Goal: Task Accomplishment & Management: Manage account settings

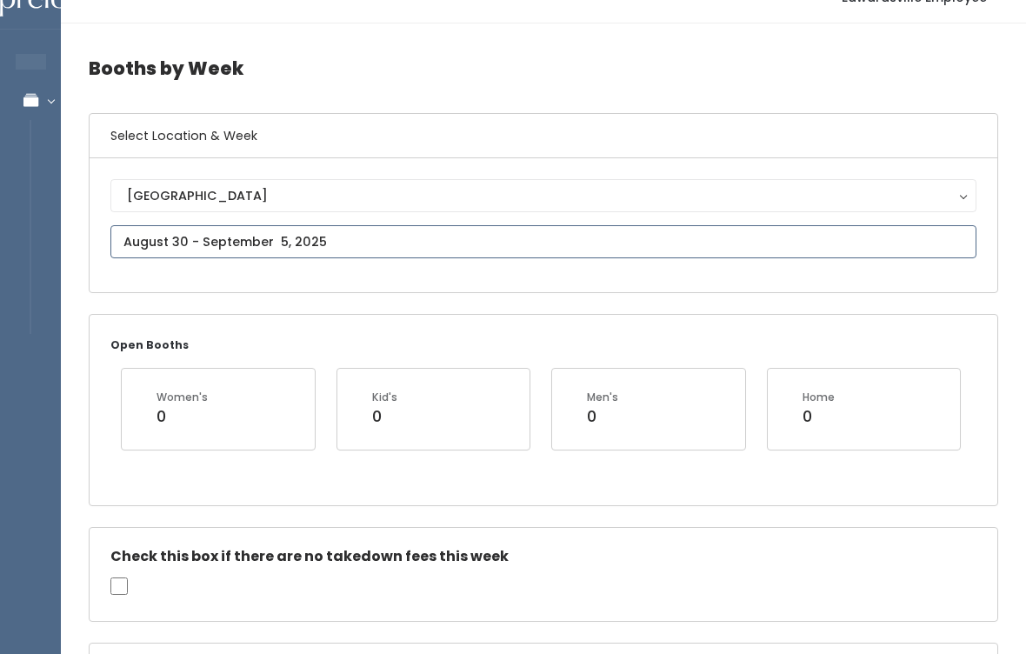
click at [420, 251] on input "text" at bounding box center [543, 242] width 866 height 33
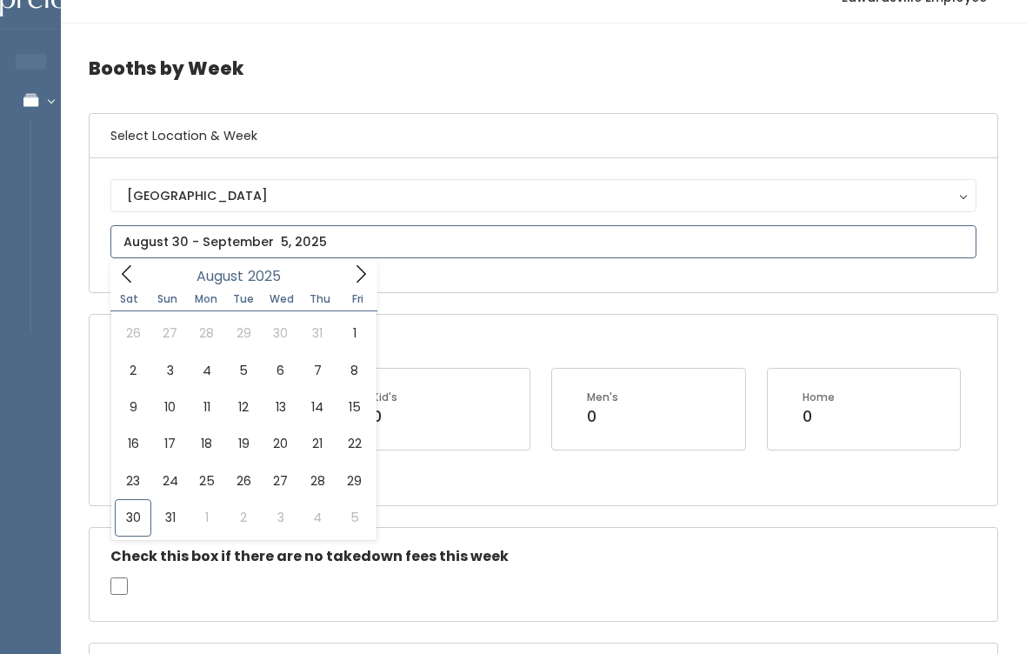
type input "August 30 to September 5"
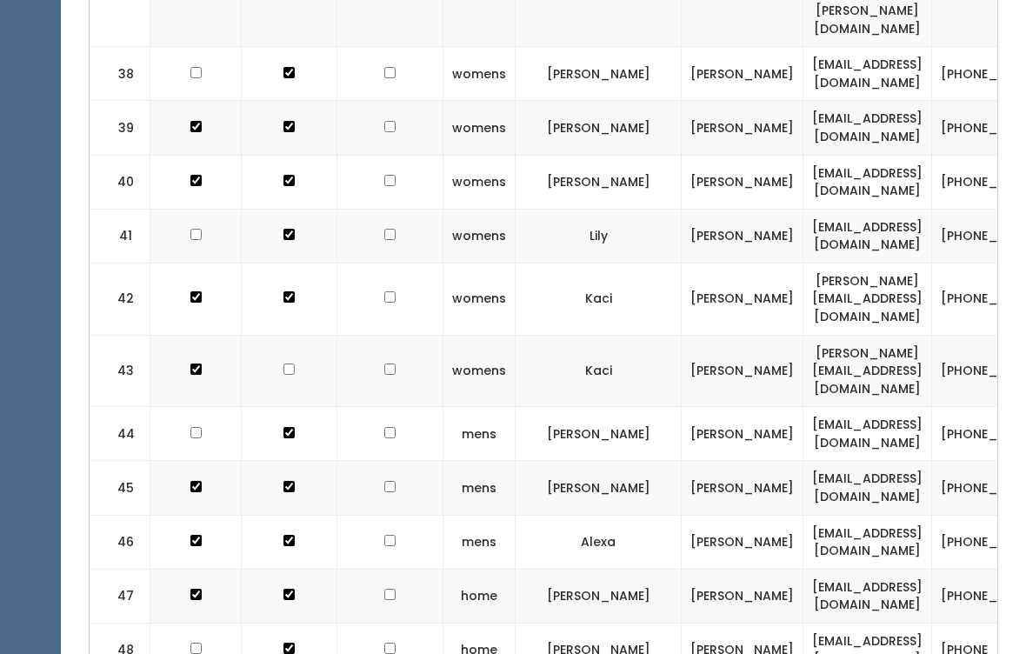
scroll to position [3056, 0]
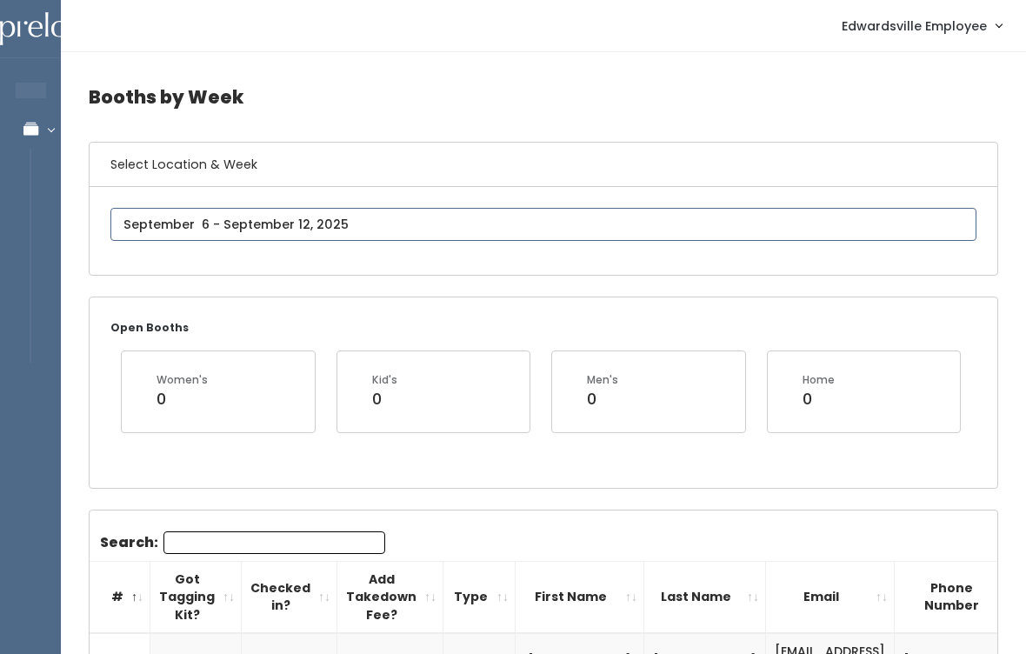
click at [617, 213] on input "text" at bounding box center [543, 224] width 866 height 33
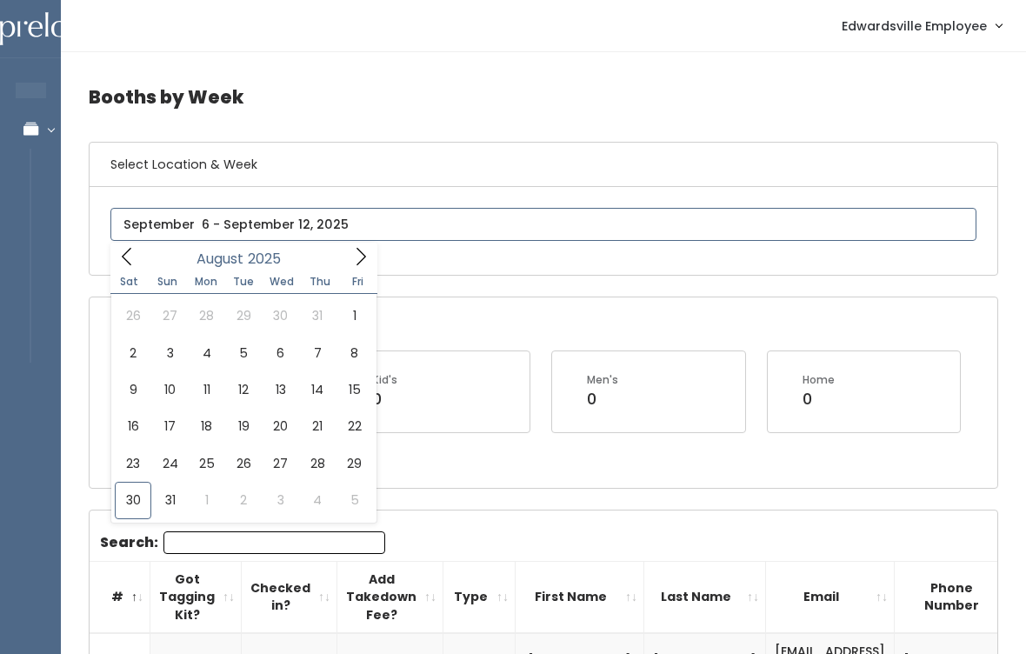
click at [370, 243] on span at bounding box center [360, 256] width 33 height 27
click at [360, 253] on icon at bounding box center [360, 256] width 19 height 19
click at [139, 252] on span at bounding box center [126, 256] width 33 height 27
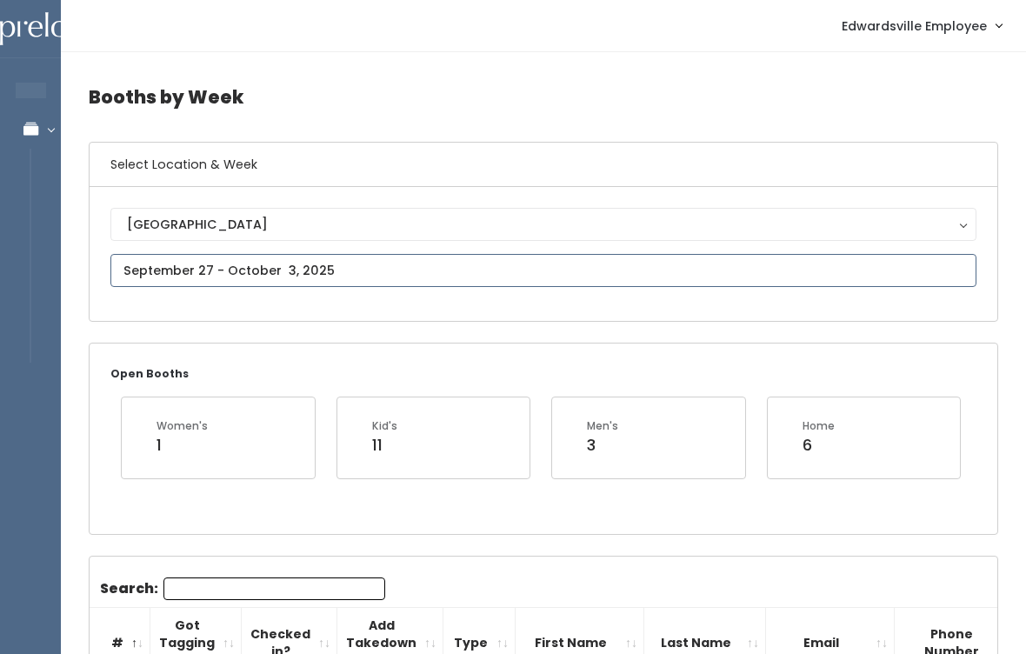
click at [601, 259] on input "text" at bounding box center [543, 270] width 866 height 33
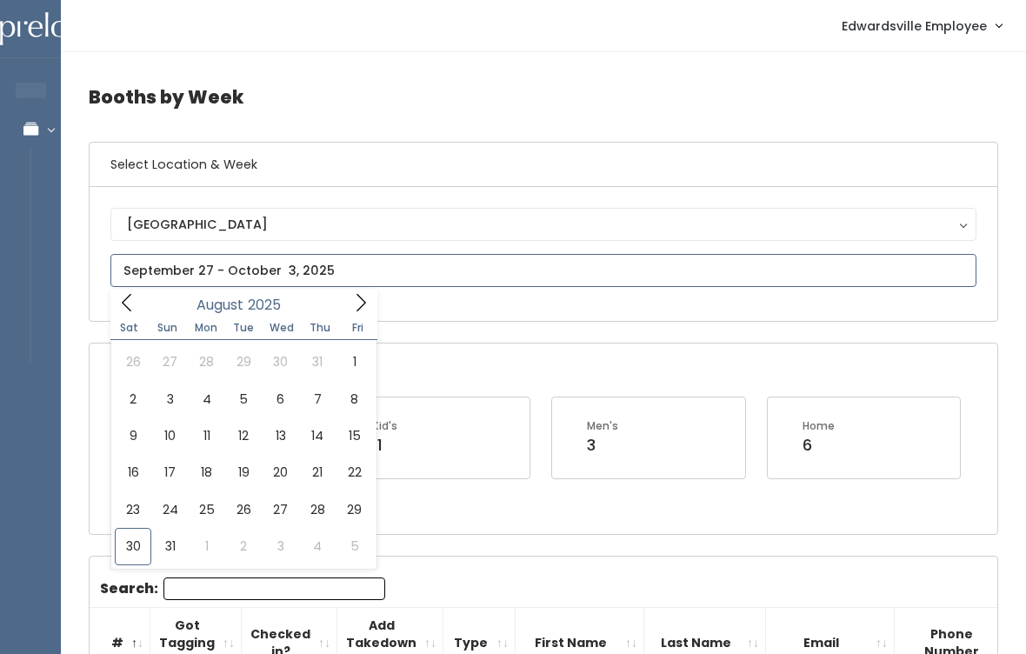
click at [358, 302] on icon at bounding box center [360, 302] width 19 height 19
click at [332, 314] on div "September 2025" at bounding box center [243, 302] width 200 height 27
click at [347, 302] on span at bounding box center [360, 302] width 33 height 27
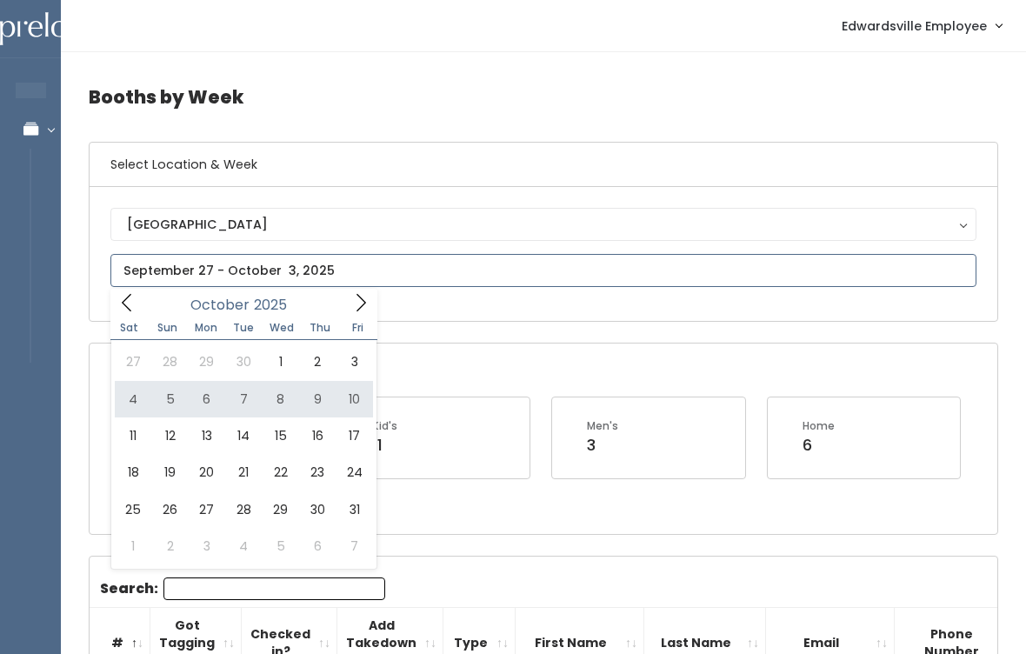
type input "October 4 to October 10"
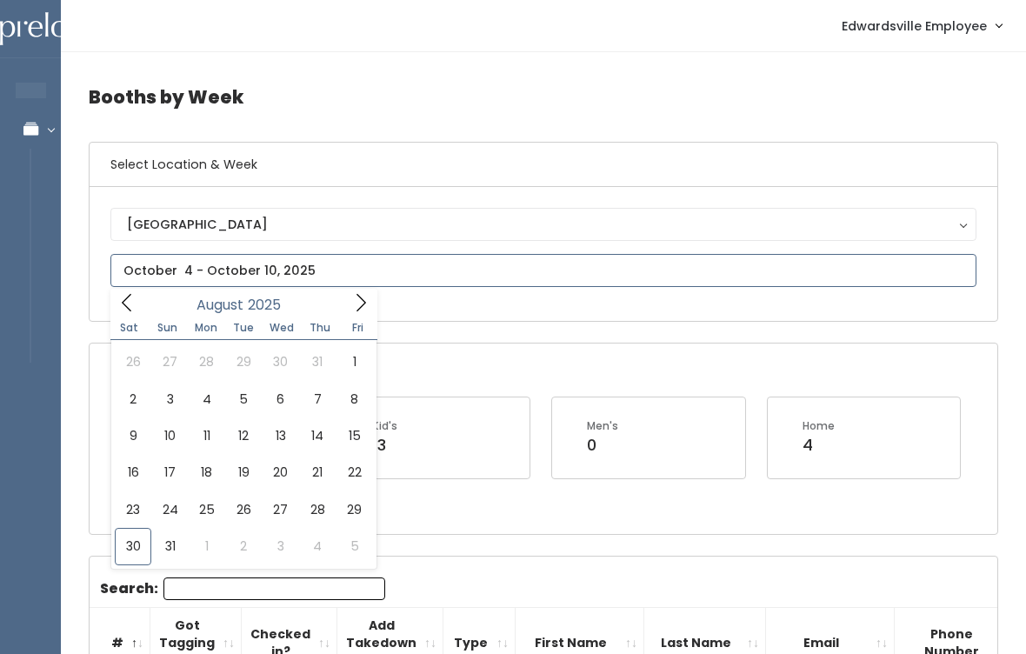
click at [144, 305] on div "August 2025" at bounding box center [243, 302] width 200 height 27
click at [351, 309] on icon at bounding box center [360, 302] width 19 height 19
click at [136, 301] on span at bounding box center [126, 302] width 33 height 27
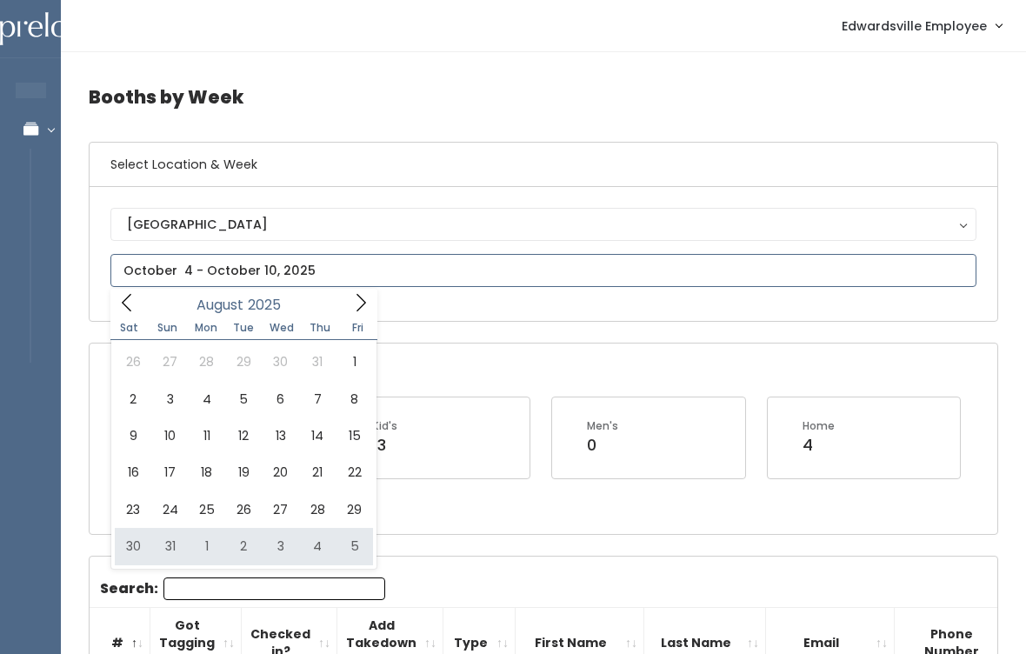
type input "August 30 to September 5"
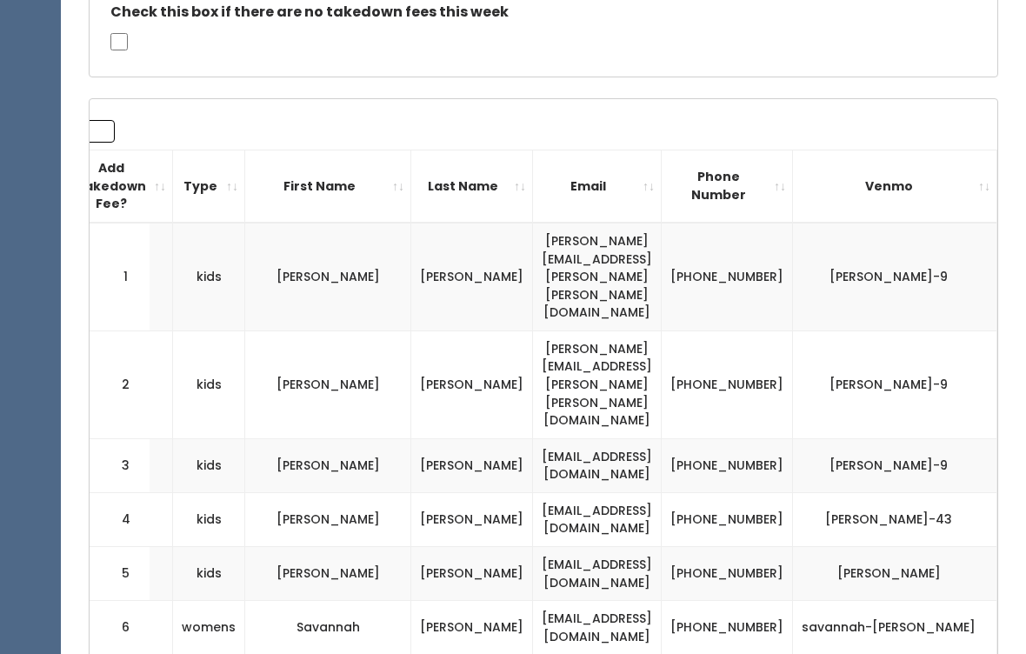
scroll to position [573, 0]
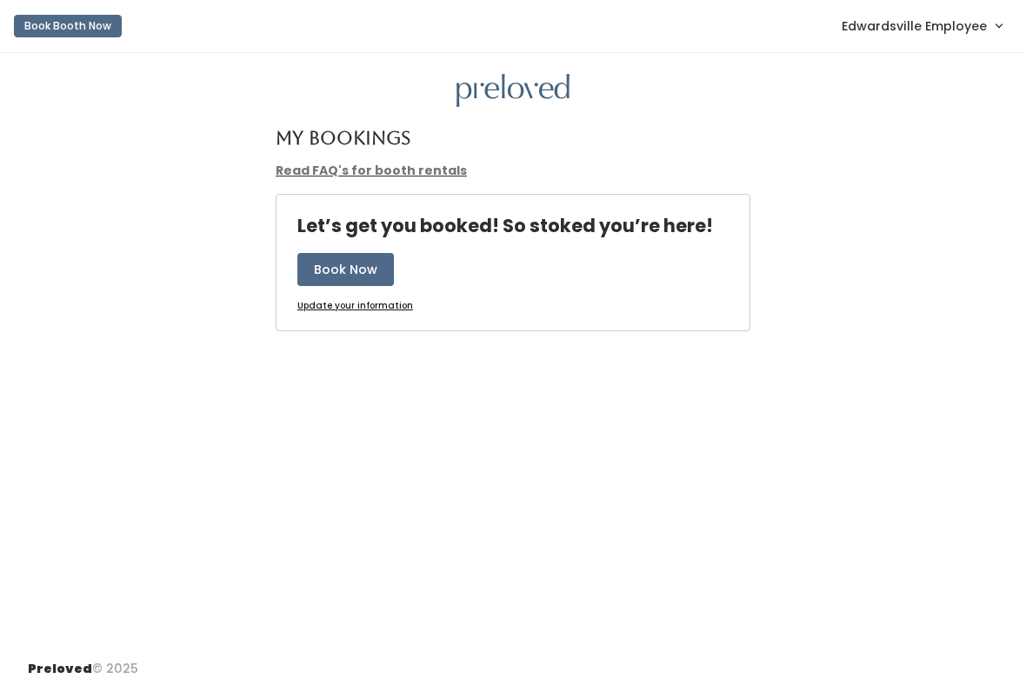
click at [953, 37] on link "Edwardsville Employee" at bounding box center [921, 25] width 195 height 37
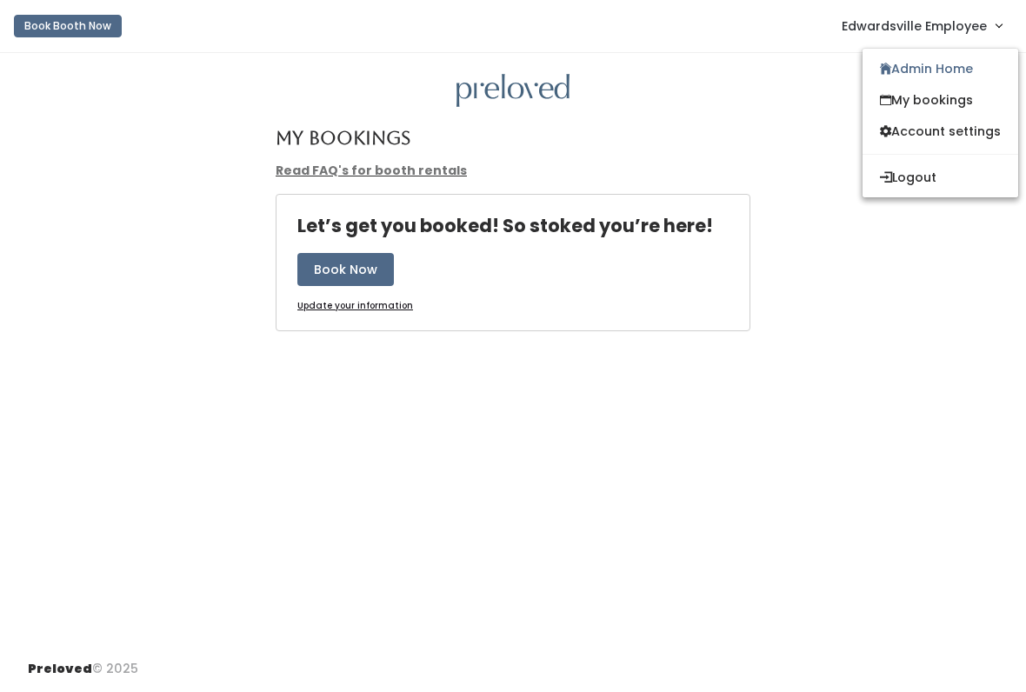
click at [956, 66] on link "Admin Home" at bounding box center [940, 68] width 156 height 31
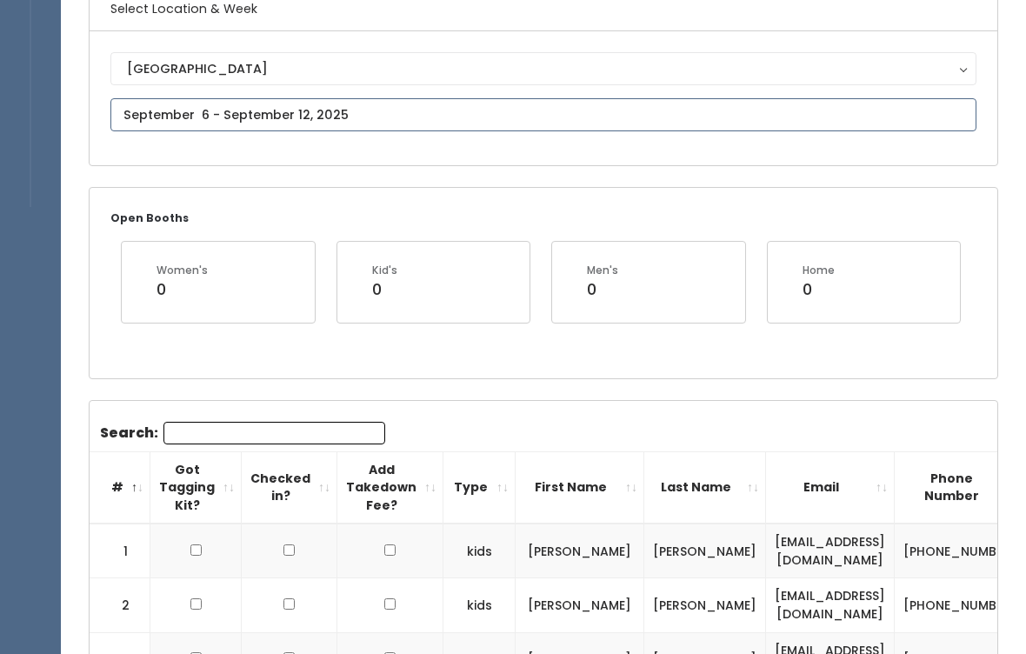
click at [475, 102] on input "text" at bounding box center [543, 115] width 866 height 33
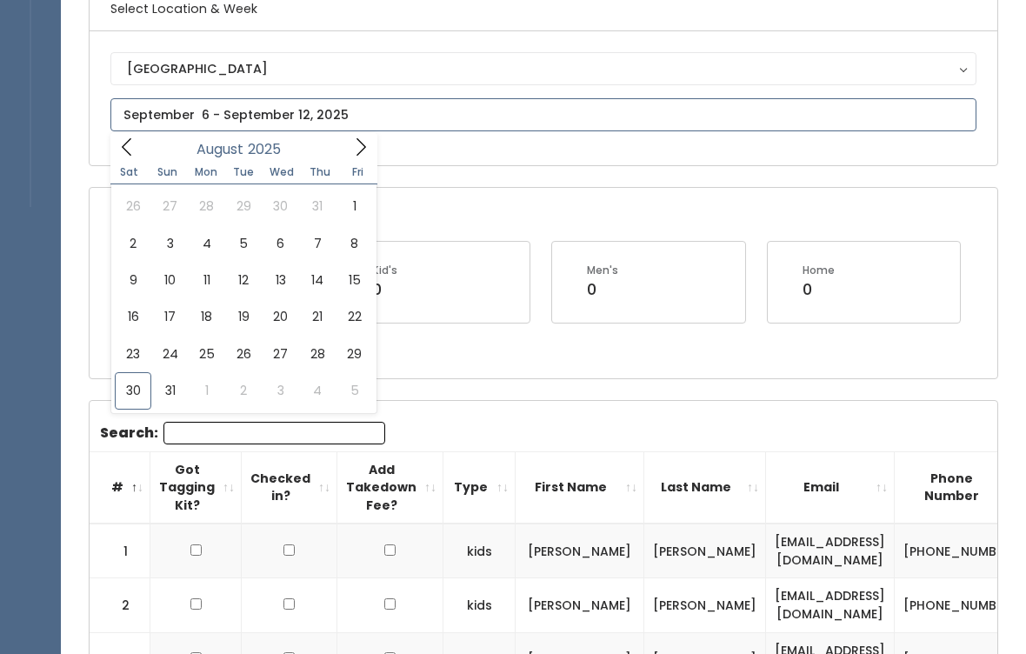
scroll to position [156, 0]
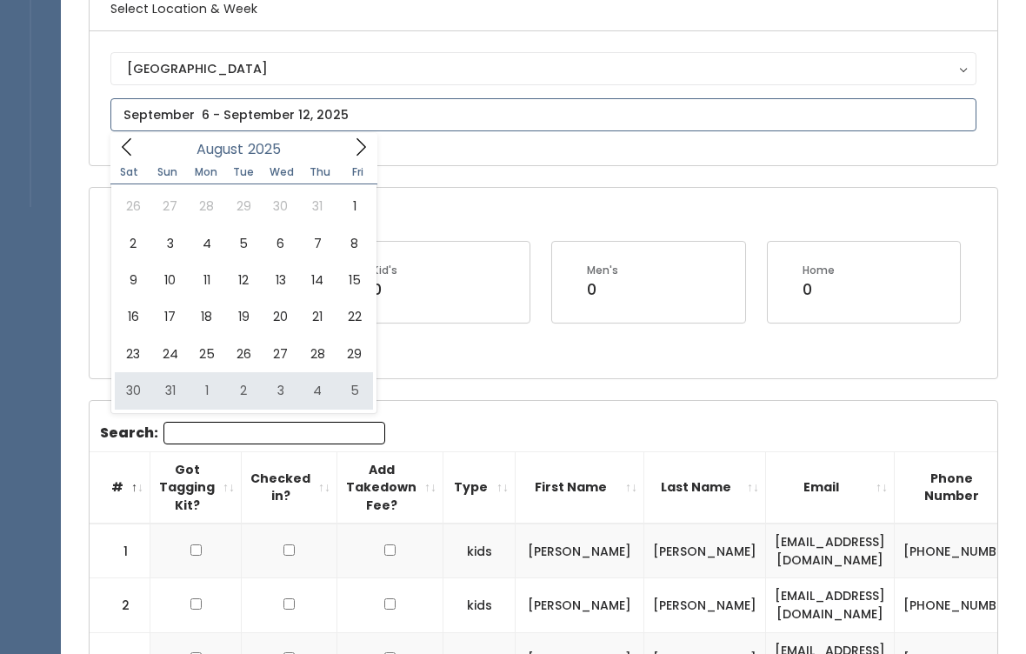
type input "August 30 to September 5"
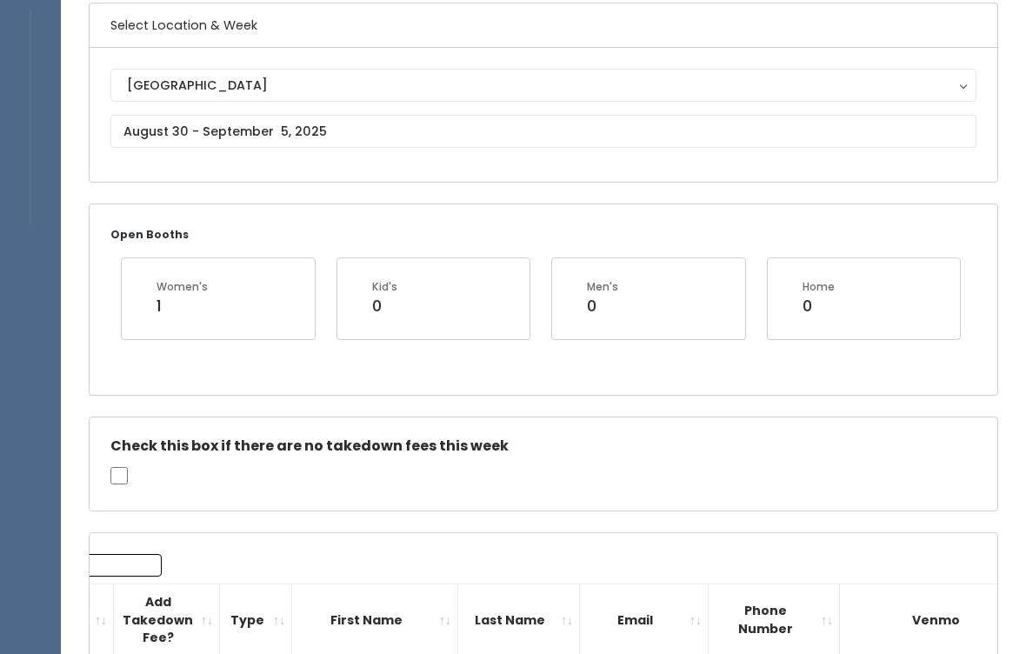
scroll to position [140, 0]
click at [442, 120] on input "text" at bounding box center [543, 130] width 866 height 33
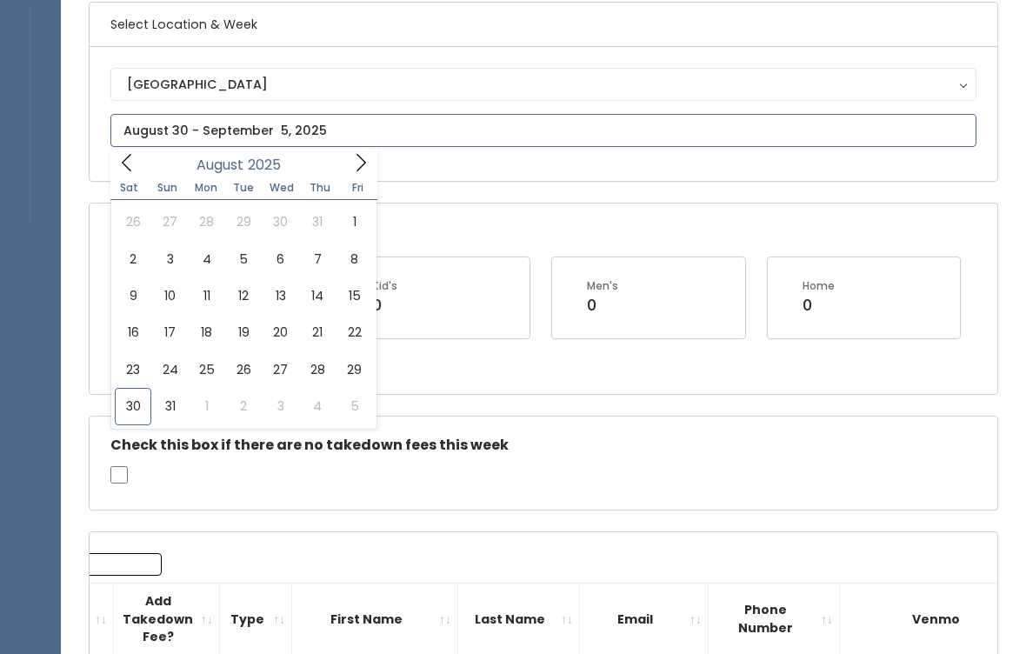
type input "[DATE] to [DATE]"
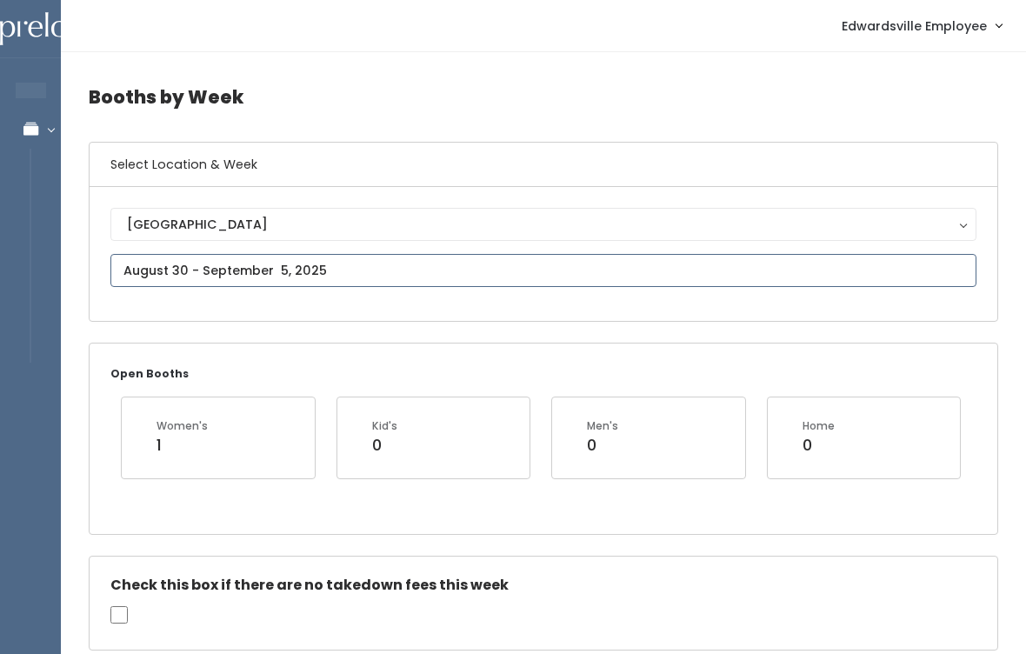
click at [477, 269] on input "text" at bounding box center [543, 270] width 866 height 33
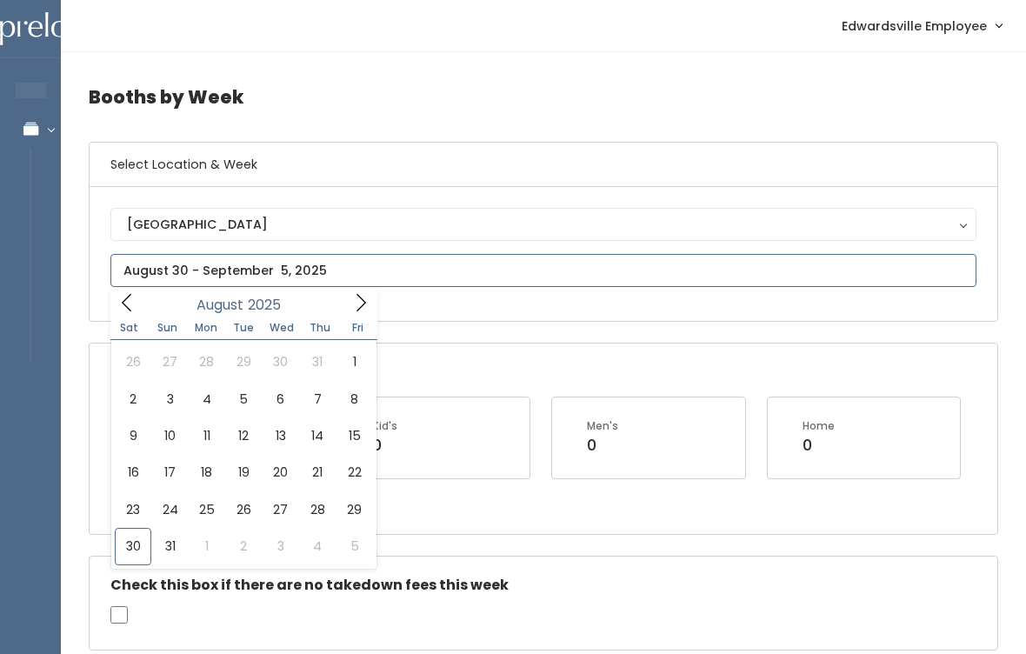
click at [362, 299] on icon at bounding box center [361, 302] width 10 height 17
click at [364, 302] on icon at bounding box center [361, 302] width 10 height 17
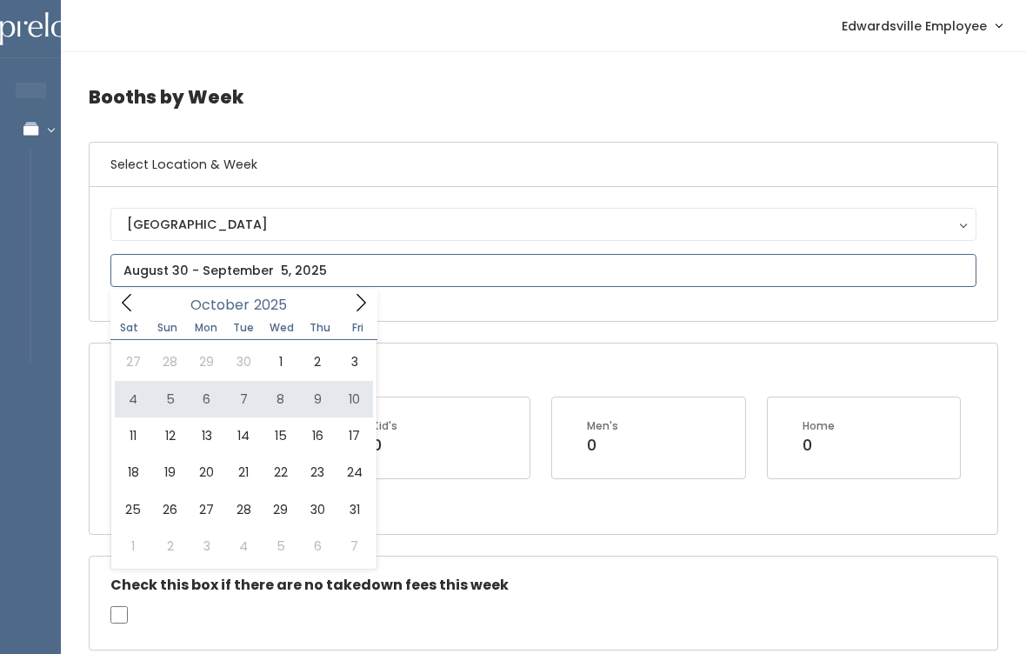
type input "October 4 to October 10"
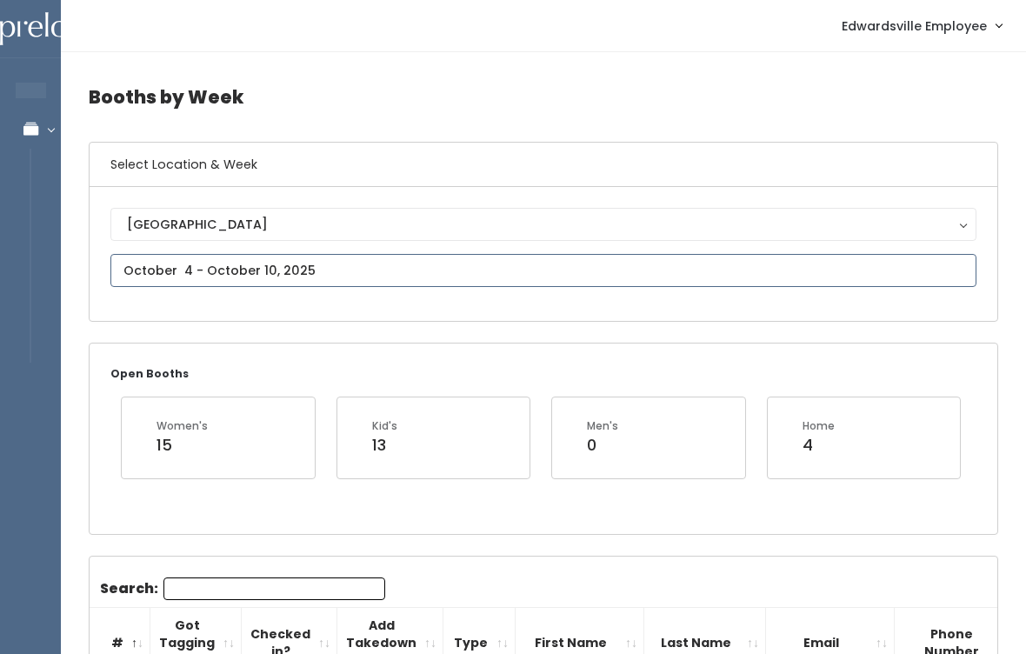
click at [351, 257] on input "text" at bounding box center [543, 270] width 866 height 33
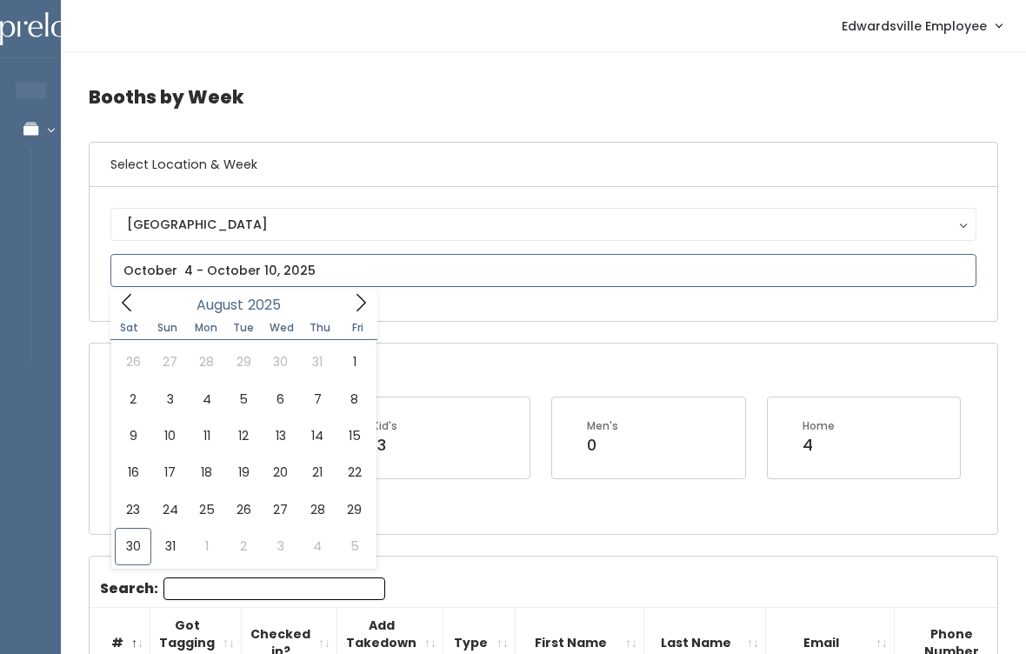
click at [141, 293] on span at bounding box center [126, 302] width 33 height 27
click at [362, 300] on icon at bounding box center [360, 302] width 19 height 19
click at [362, 302] on icon at bounding box center [360, 302] width 19 height 19
type input "September 6 to September 12"
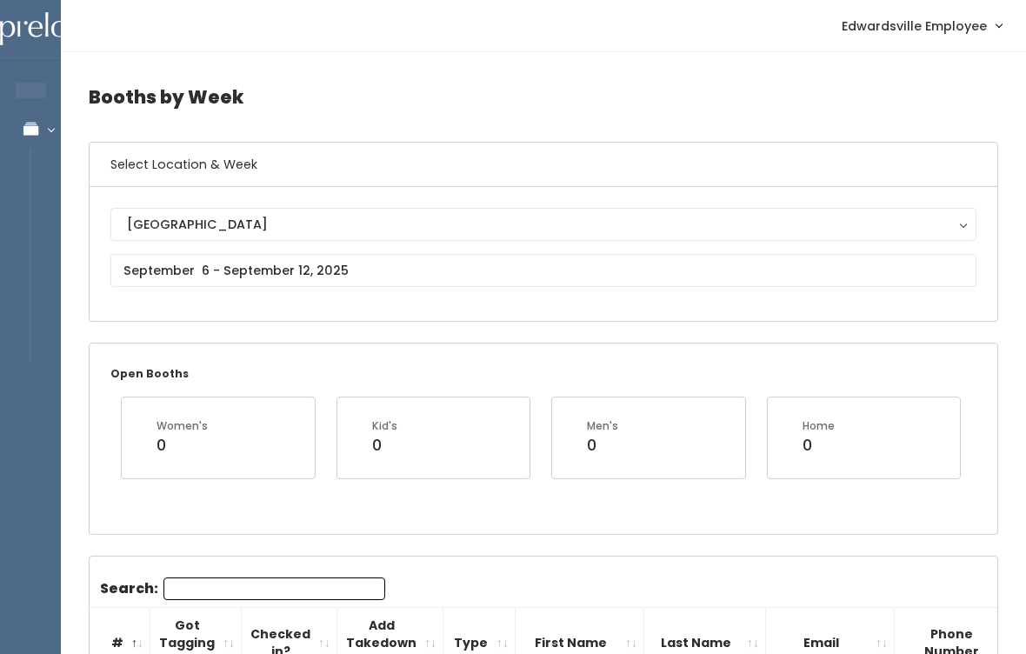
click at [320, 590] on input "Search:" at bounding box center [274, 588] width 222 height 23
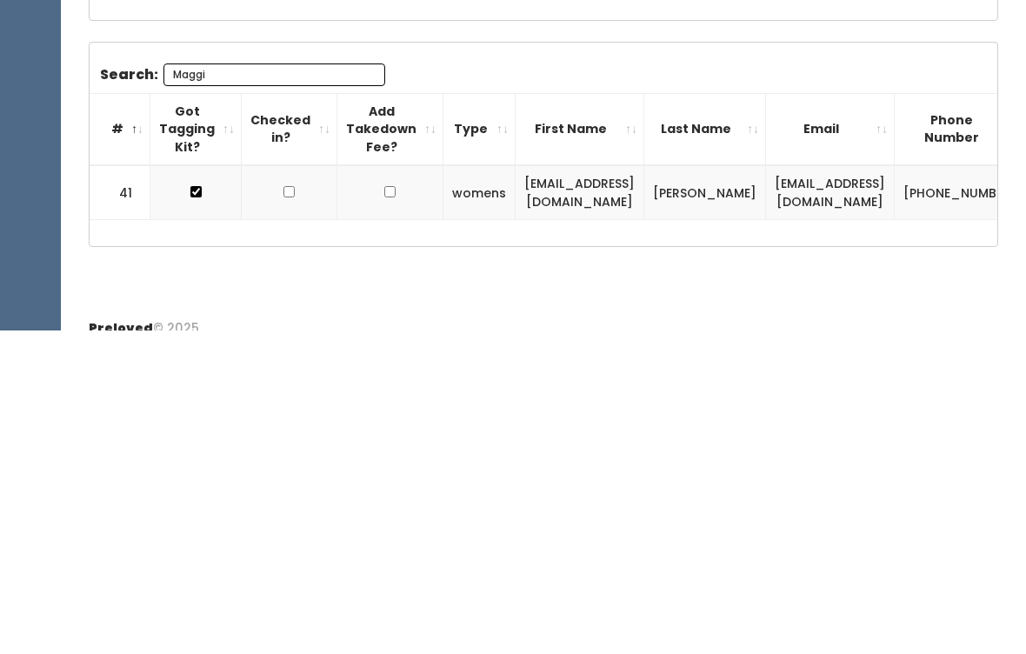
scroll to position [207, 0]
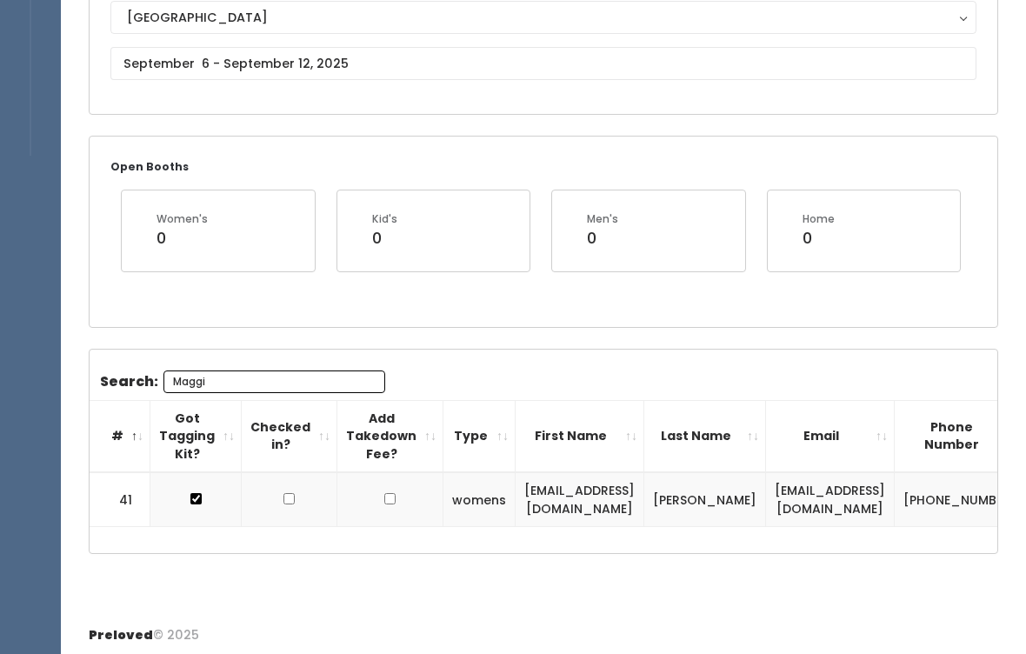
type input "Maggi"
click at [462, 34] on button "[GEOGRAPHIC_DATA]" at bounding box center [543, 17] width 866 height 33
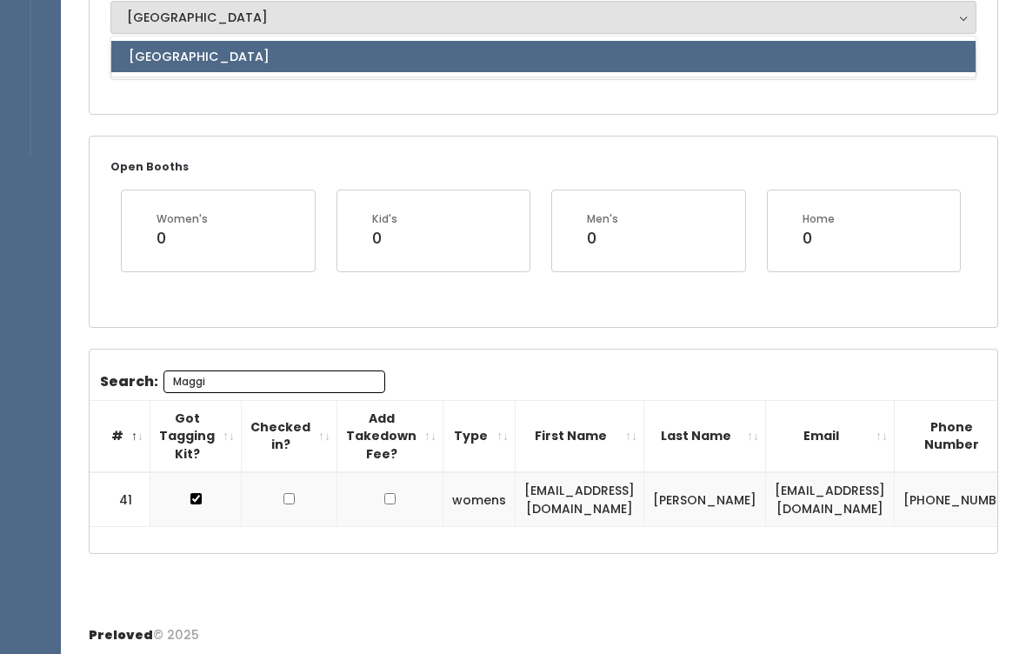
click at [309, 131] on div "Booths by Week Select Location & Week Edwardsville Edwardsville Edwardsville Op…" at bounding box center [543, 228] width 965 height 766
click at [322, 76] on body "EMPLOYEES Manage Bookings Booths by Week All Bookings Bookings with Booths Boot…" at bounding box center [513, 225] width 1026 height 865
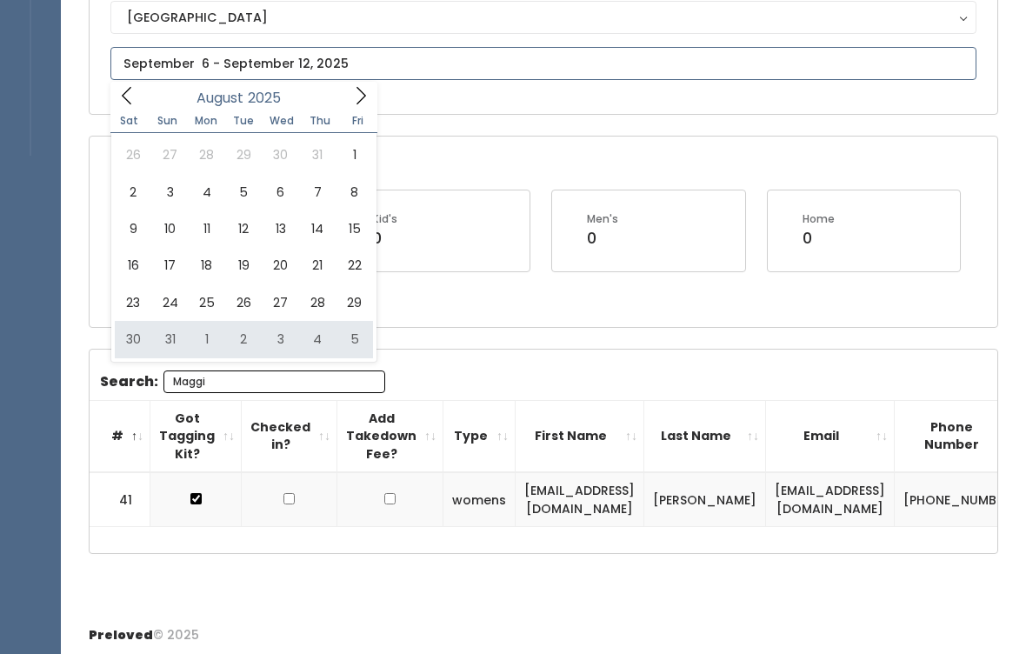
type input "August 30 to September 5"
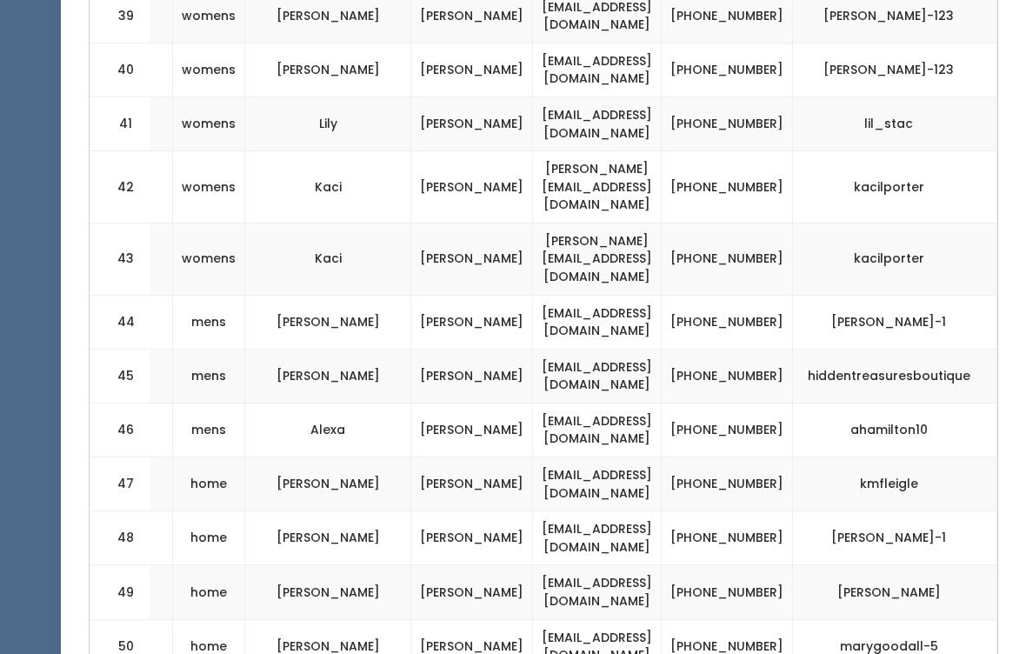
scroll to position [0, 289]
